Goal: Information Seeking & Learning: Learn about a topic

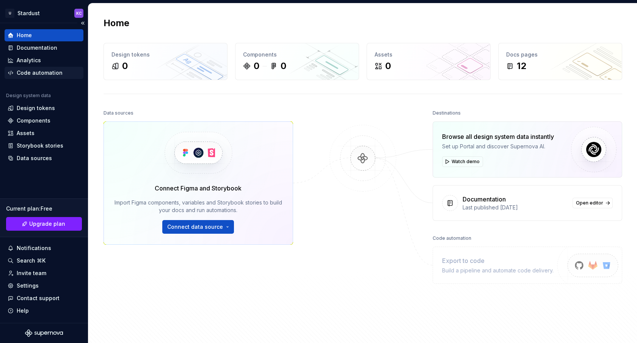
click at [41, 73] on div "Code automation" at bounding box center [40, 73] width 46 height 8
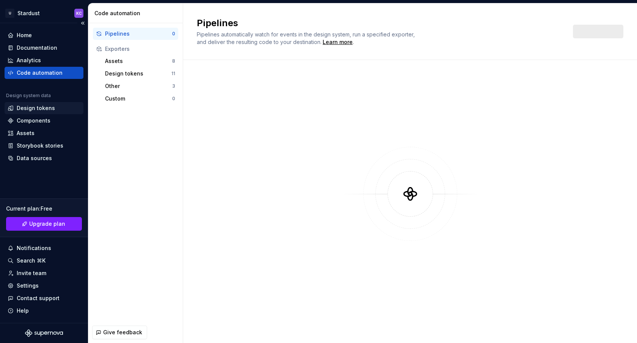
click at [32, 103] on div "Design tokens" at bounding box center [44, 108] width 79 height 12
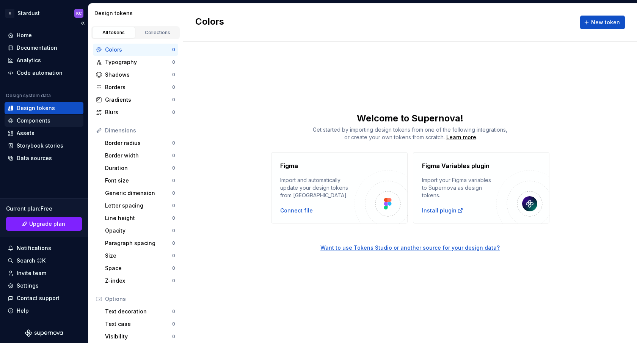
click at [36, 121] on div "Components" at bounding box center [34, 121] width 34 height 8
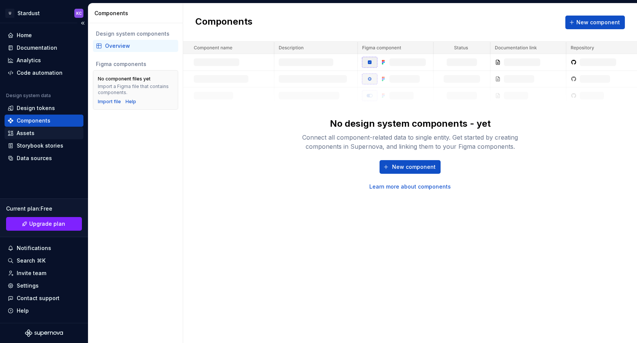
click at [42, 133] on div "Assets" at bounding box center [44, 133] width 73 height 8
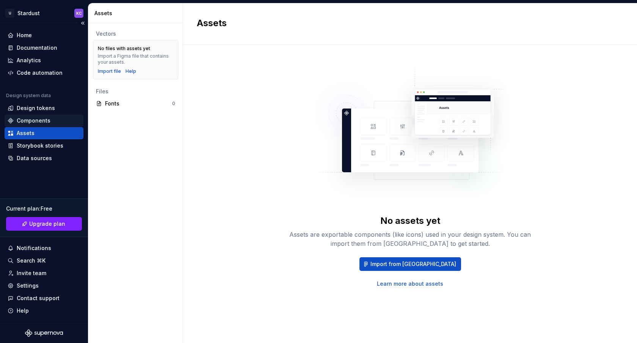
click at [43, 117] on div "Components" at bounding box center [34, 121] width 34 height 8
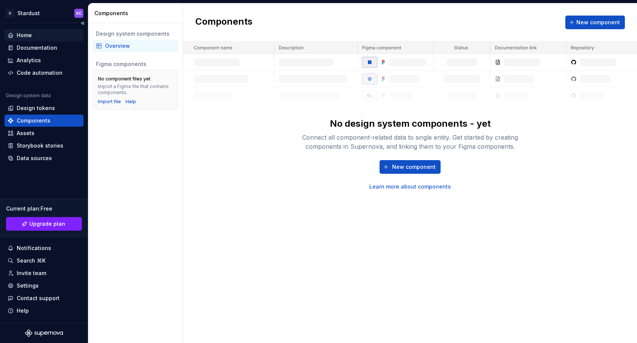
click at [47, 41] on div "Home" at bounding box center [44, 35] width 79 height 12
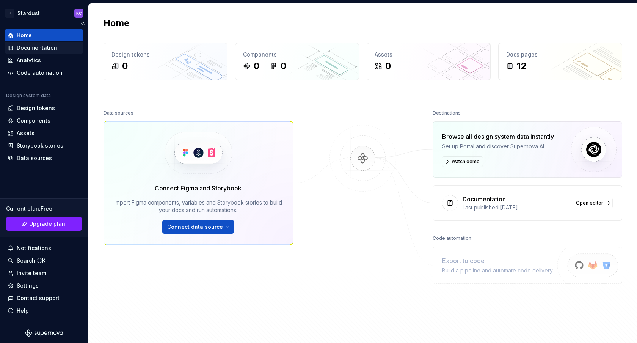
click at [50, 49] on div "Documentation" at bounding box center [37, 48] width 41 height 8
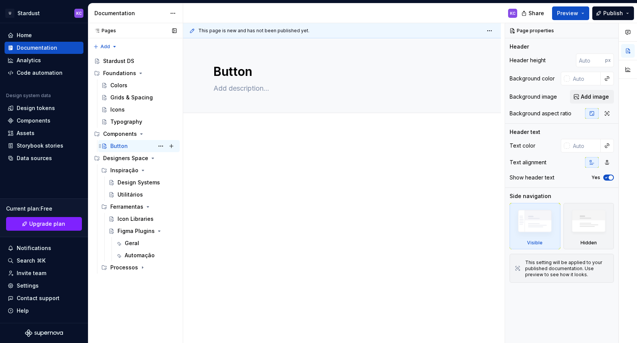
click at [126, 149] on div "Button" at bounding box center [118, 146] width 17 height 8
click at [132, 197] on div "Utilitários" at bounding box center [130, 195] width 25 height 8
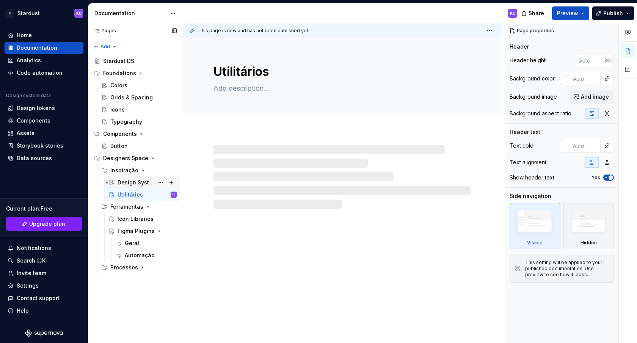
click at [130, 184] on div "Design Systems" at bounding box center [136, 183] width 36 height 8
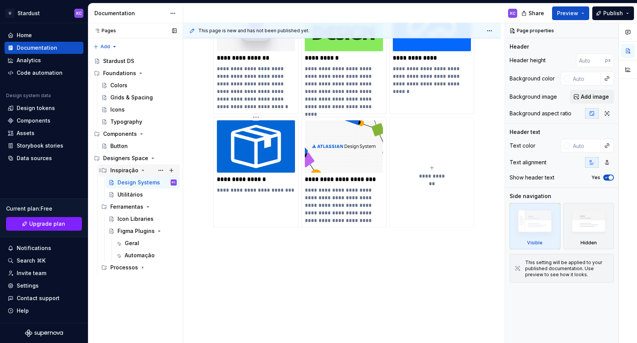
scroll to position [176, 0]
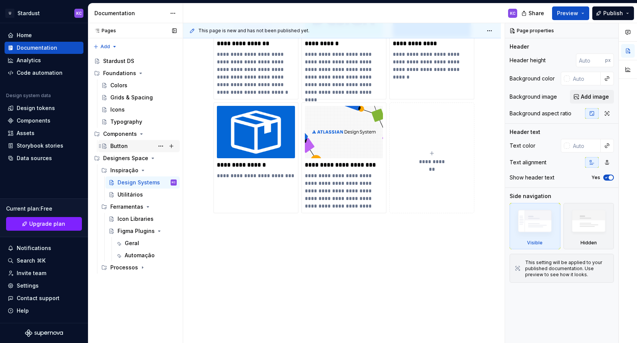
click at [137, 146] on div "Button" at bounding box center [143, 146] width 66 height 11
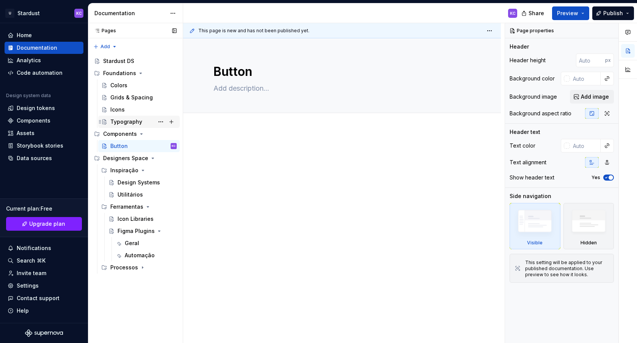
click at [123, 119] on div "Typography" at bounding box center [126, 122] width 32 height 8
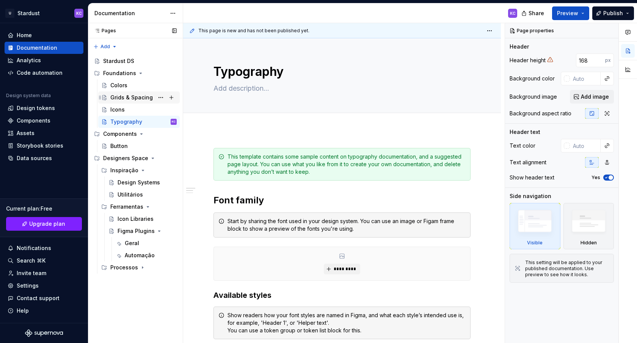
click at [138, 103] on div "Grids & Spacing" at bounding box center [139, 97] width 82 height 12
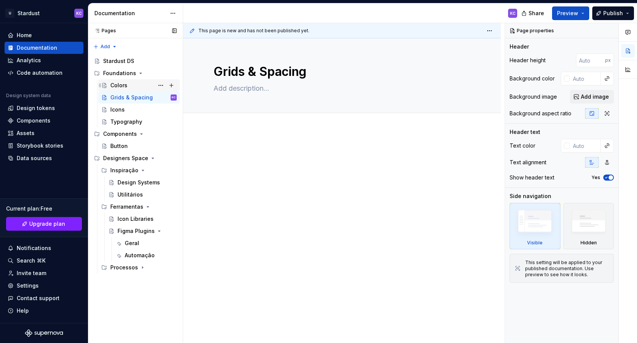
click at [124, 86] on div "Colors" at bounding box center [118, 86] width 17 height 8
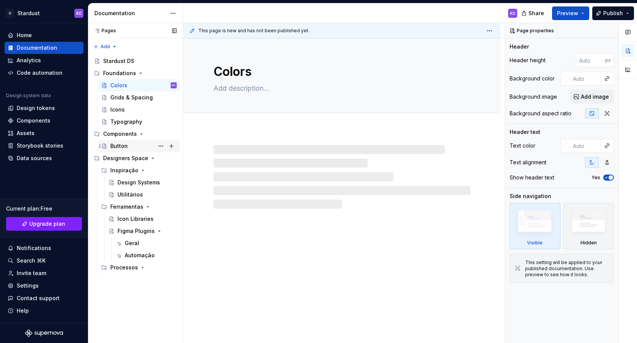
click at [150, 143] on div "Button" at bounding box center [143, 146] width 66 height 11
click at [129, 138] on div "Components" at bounding box center [140, 134] width 74 height 11
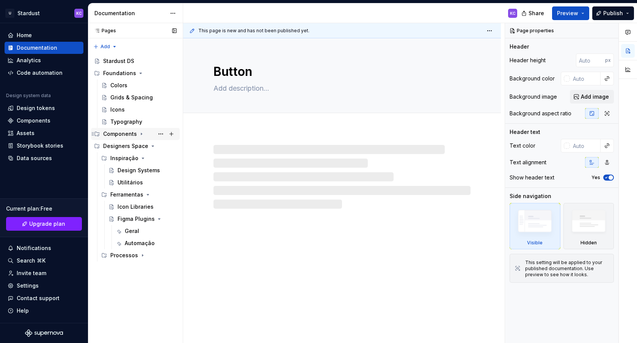
click at [132, 136] on div "Components" at bounding box center [120, 134] width 34 height 8
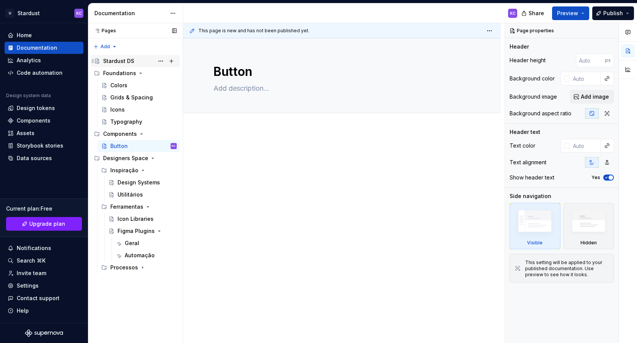
click at [119, 57] on div "Stardust DS" at bounding box center [118, 61] width 31 height 8
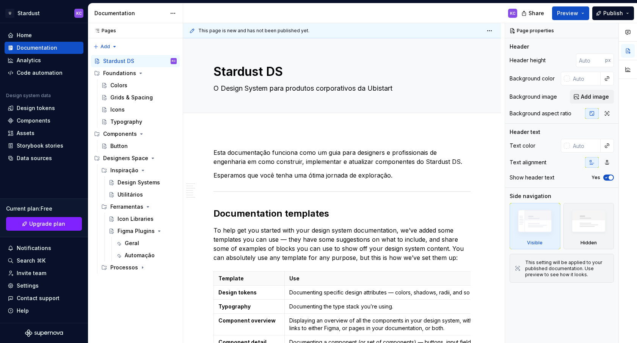
click at [516, 14] on div "KC" at bounding box center [512, 13] width 9 height 9
click at [514, 13] on div "KC" at bounding box center [513, 13] width 6 height 6
click at [18, 9] on html "U Stardust KC Home Documentation Analytics Code automation Design system data D…" at bounding box center [318, 171] width 637 height 343
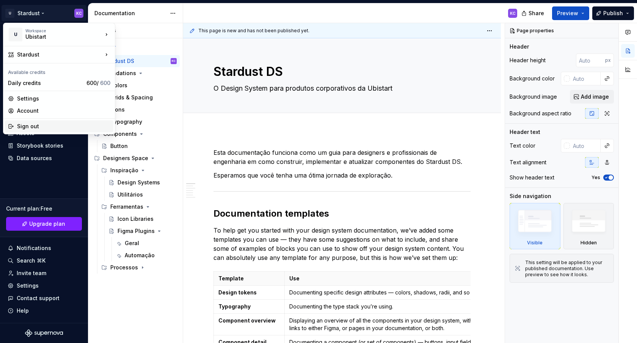
click at [39, 124] on div "Sign out" at bounding box center [63, 126] width 93 height 8
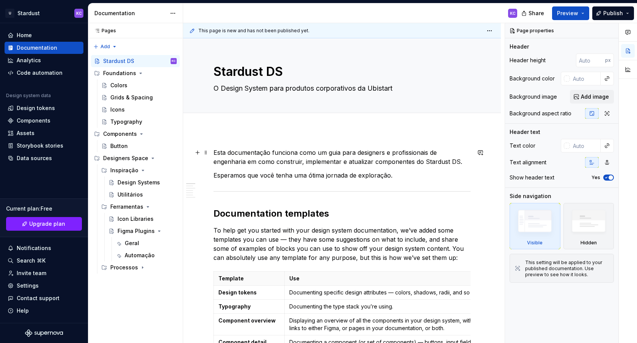
type textarea "*"
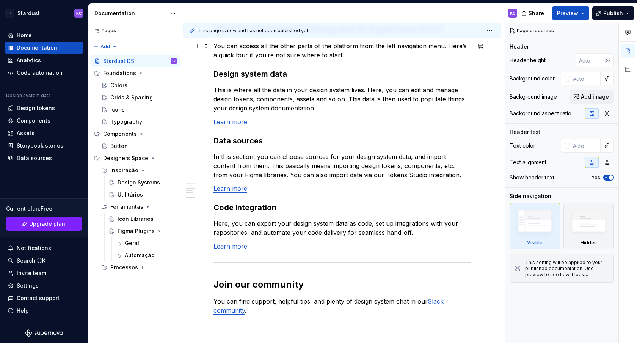
scroll to position [594, 0]
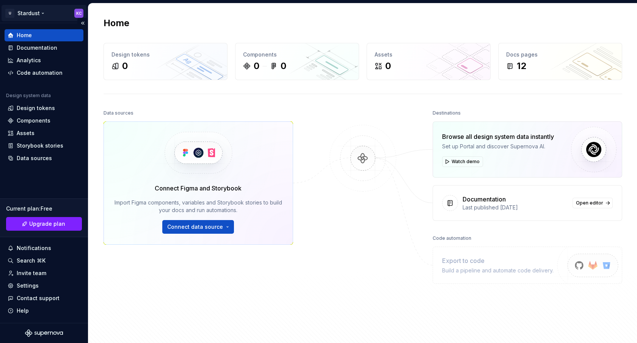
click at [24, 17] on html "U Stardust KC Home Documentation Analytics Code automation Design system data D…" at bounding box center [318, 171] width 637 height 343
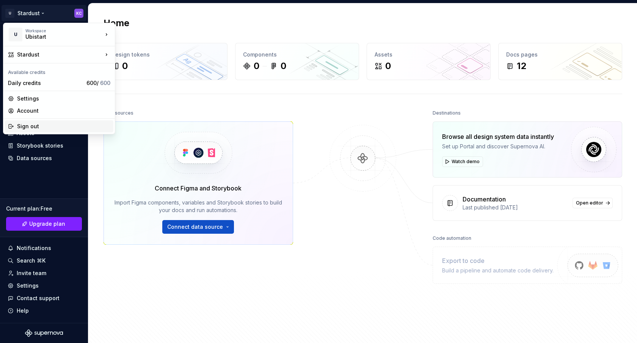
drag, startPoint x: 28, startPoint y: 126, endPoint x: 46, endPoint y: 125, distance: 17.5
click at [46, 125] on div "Sign out" at bounding box center [63, 126] width 93 height 8
